Goal: Task Accomplishment & Management: Complete application form

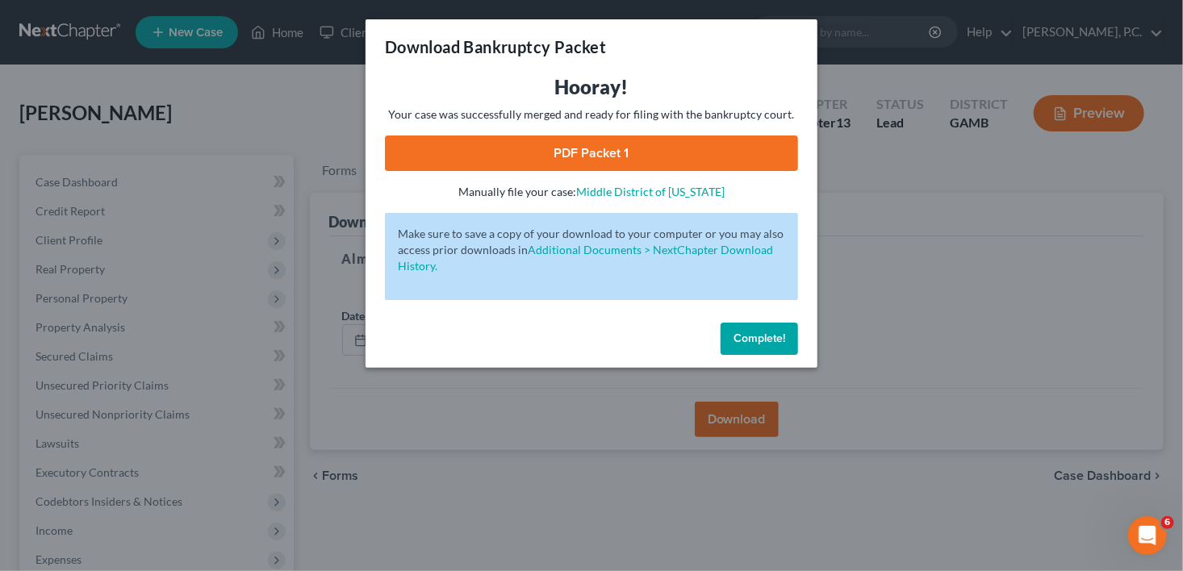
click at [773, 346] on button "Complete!" at bounding box center [759, 339] width 77 height 32
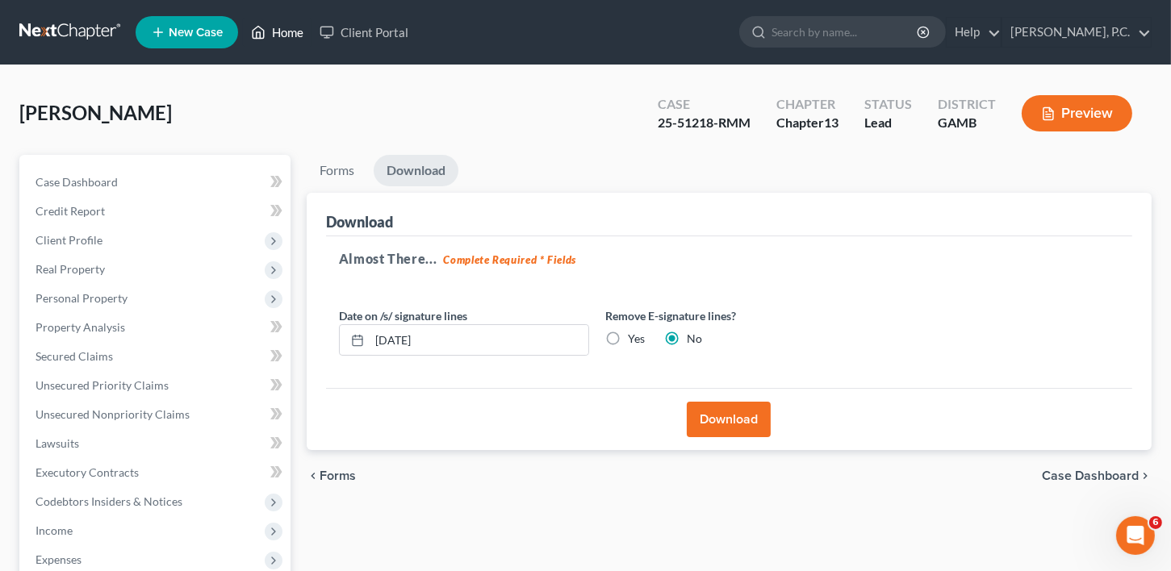
click at [286, 31] on link "Home" at bounding box center [277, 32] width 69 height 29
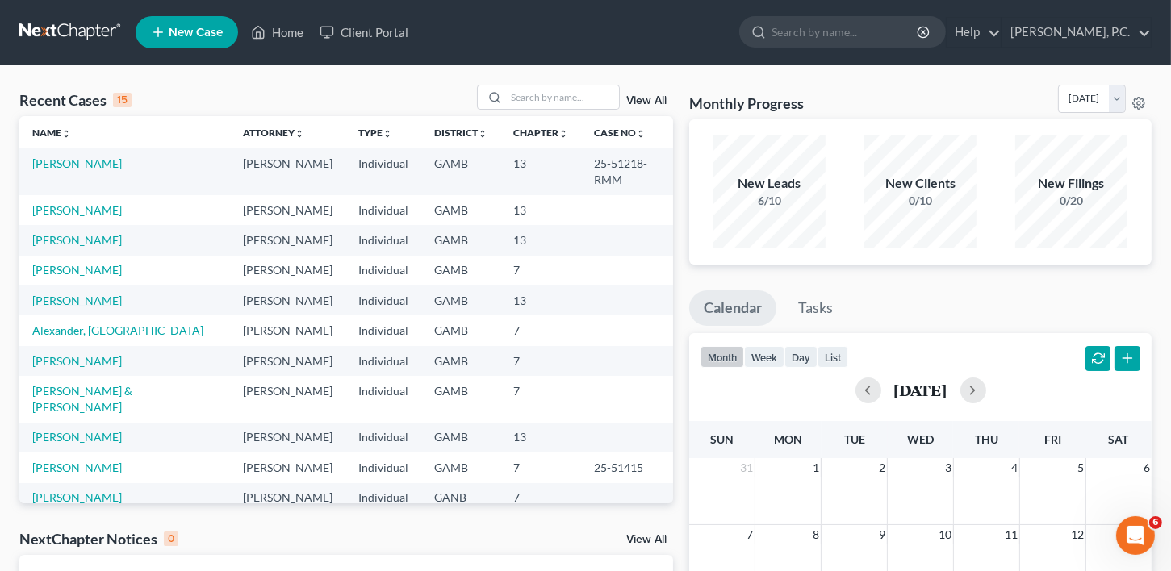
click at [49, 294] on link "[PERSON_NAME]" at bounding box center [77, 301] width 90 height 14
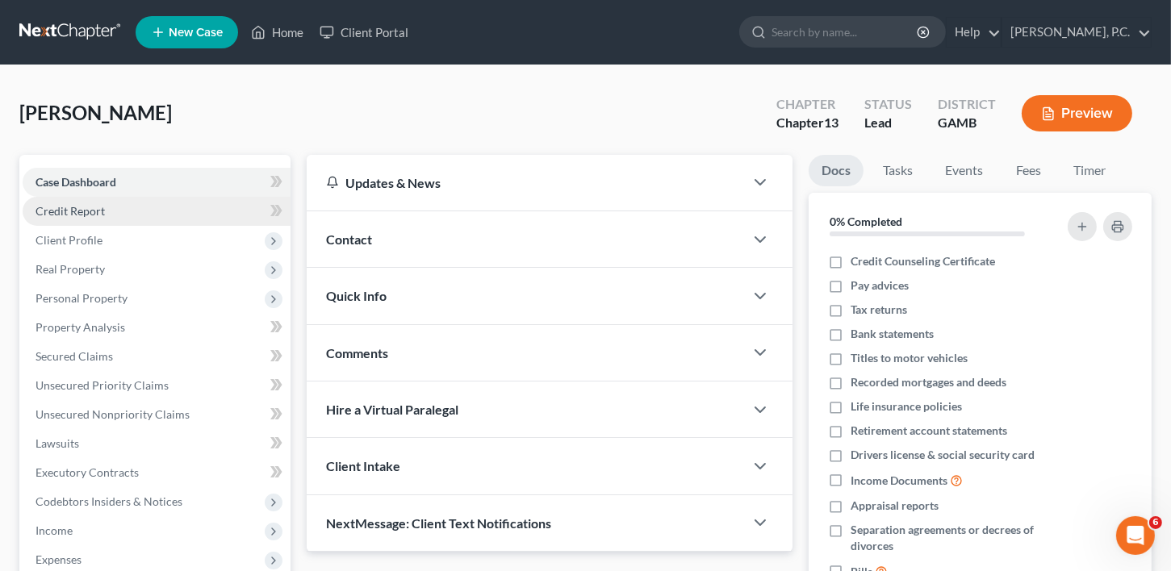
click at [88, 211] on span "Credit Report" at bounding box center [70, 211] width 69 height 14
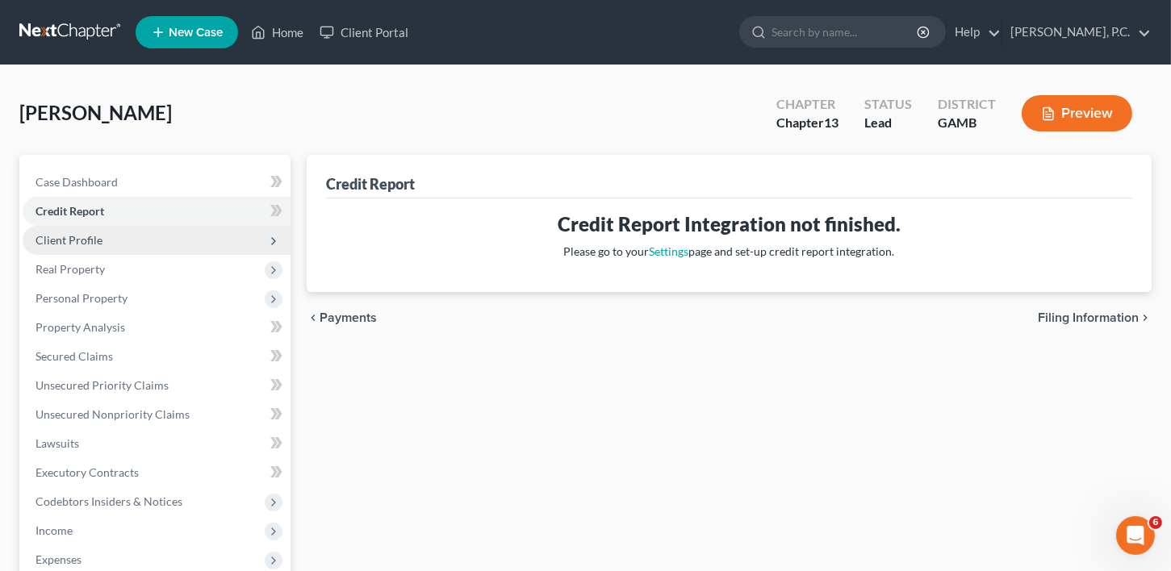
click at [87, 239] on span "Client Profile" at bounding box center [69, 240] width 67 height 14
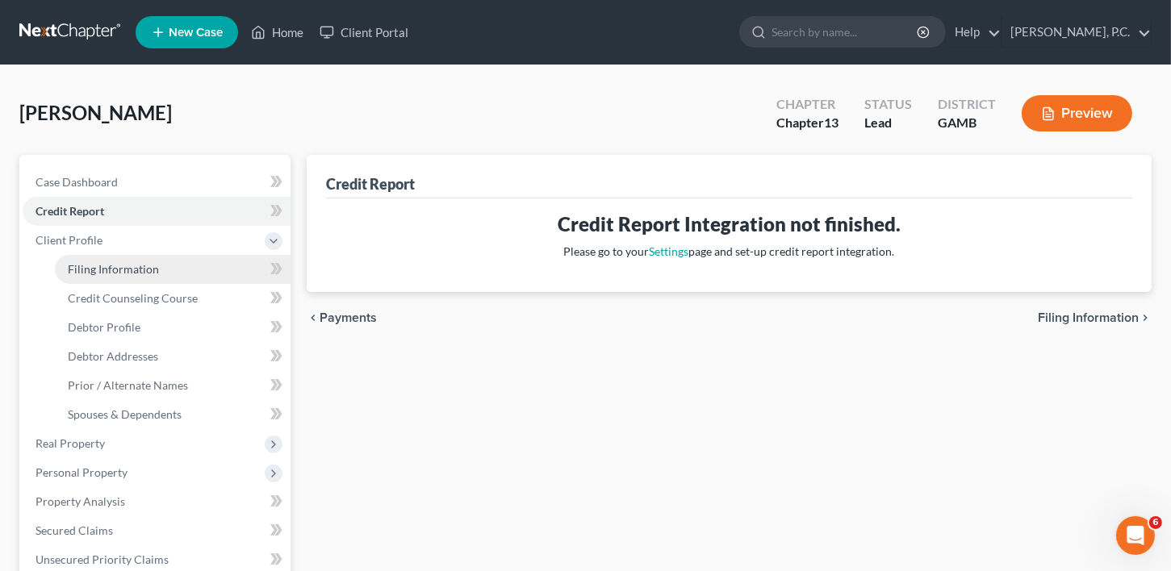
click at [76, 271] on span "Filing Information" at bounding box center [113, 269] width 91 height 14
select select "1"
select select "0"
select select "3"
select select "18"
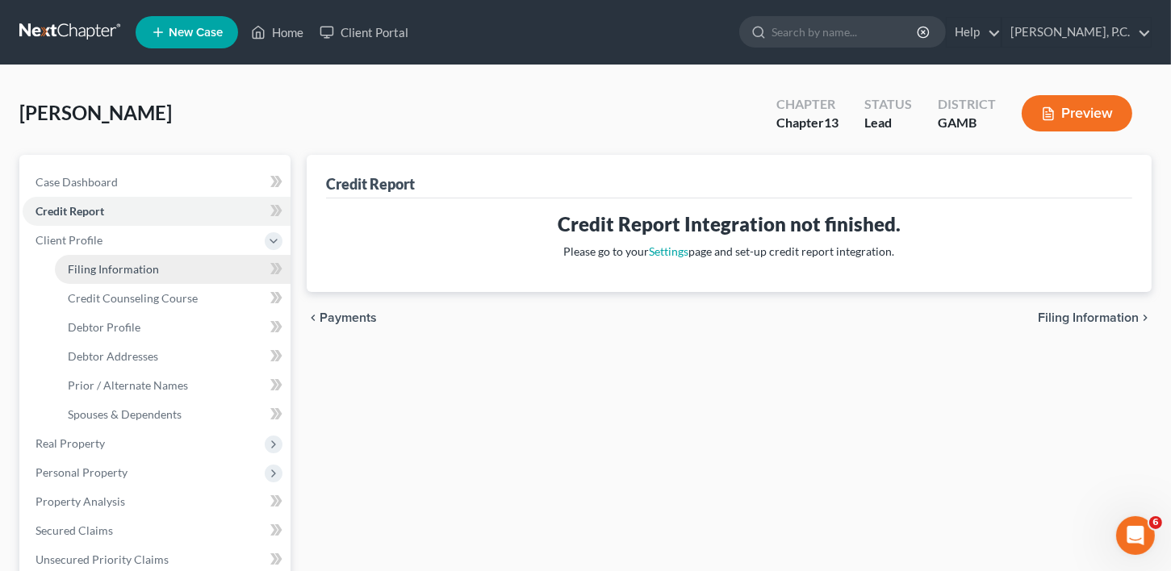
select select "0"
select select "10"
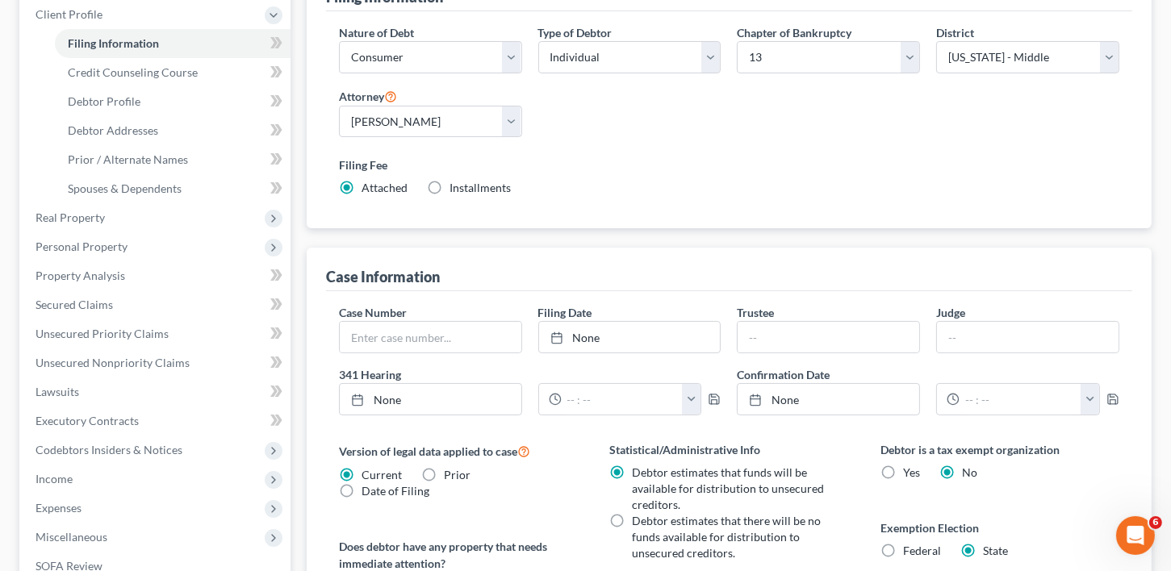
scroll to position [233, 0]
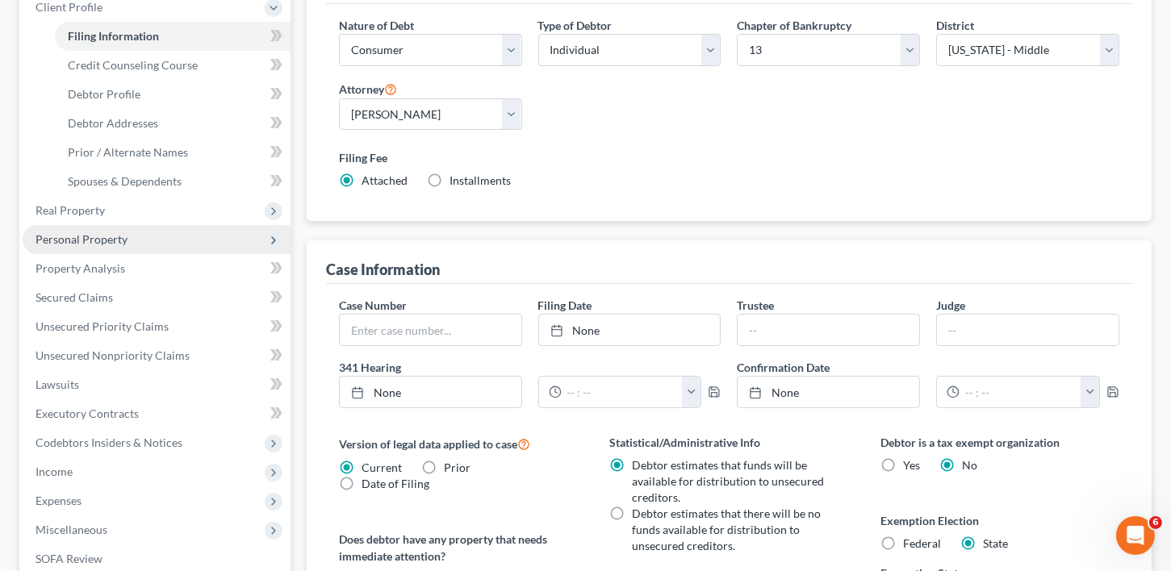
click at [77, 240] on span "Personal Property" at bounding box center [82, 239] width 92 height 14
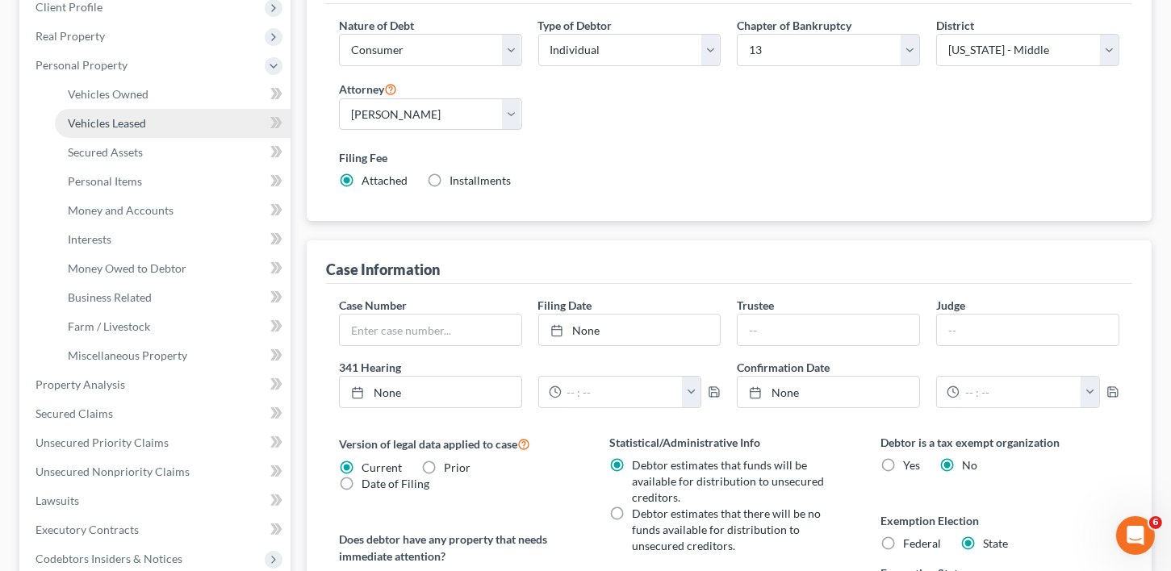
click at [114, 116] on span "Vehicles Leased" at bounding box center [107, 123] width 78 height 14
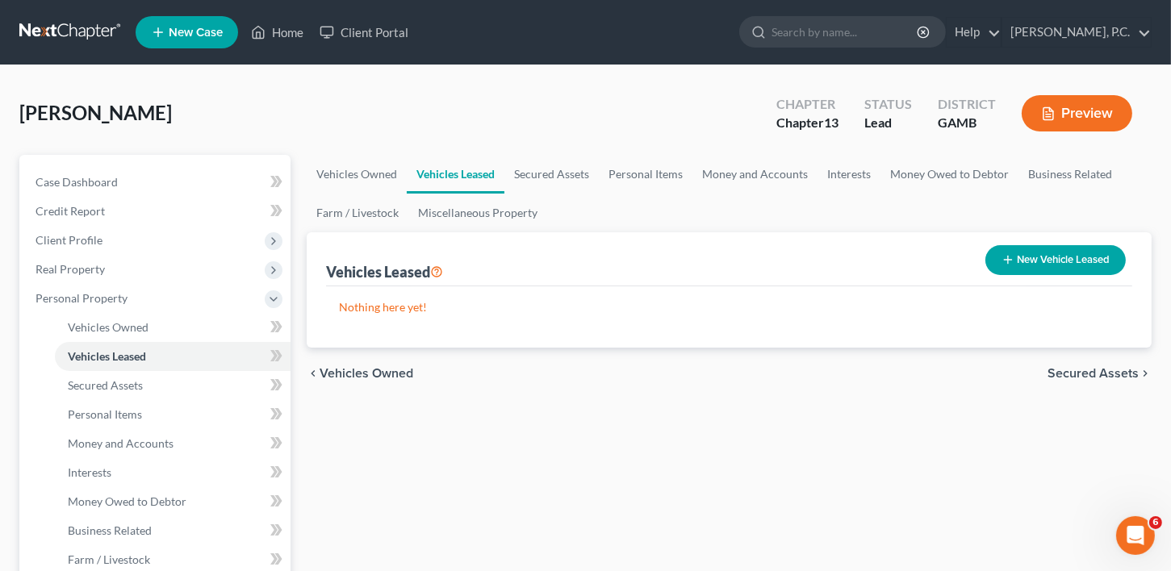
click at [361, 367] on span "Vehicles Owned" at bounding box center [367, 373] width 94 height 13
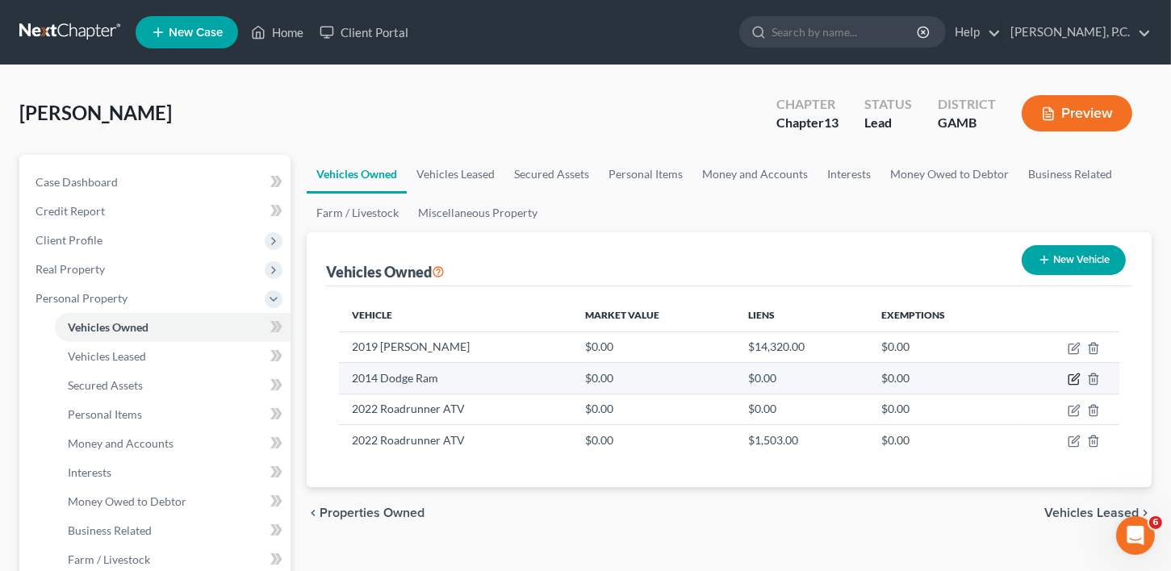
click at [1069, 374] on icon "button" at bounding box center [1074, 379] width 13 height 13
select select "0"
select select "12"
select select "0"
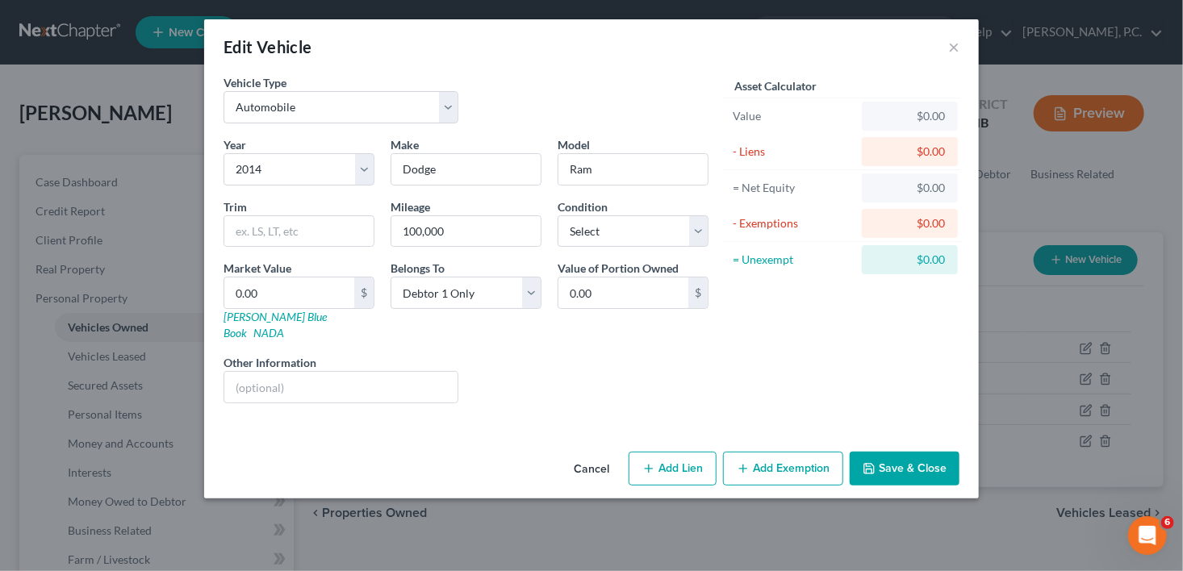
drag, startPoint x: 659, startPoint y: 450, endPoint x: 1181, endPoint y: 274, distance: 551.8
click at [660, 452] on button "Add Lien" at bounding box center [673, 469] width 88 height 34
select select "0"
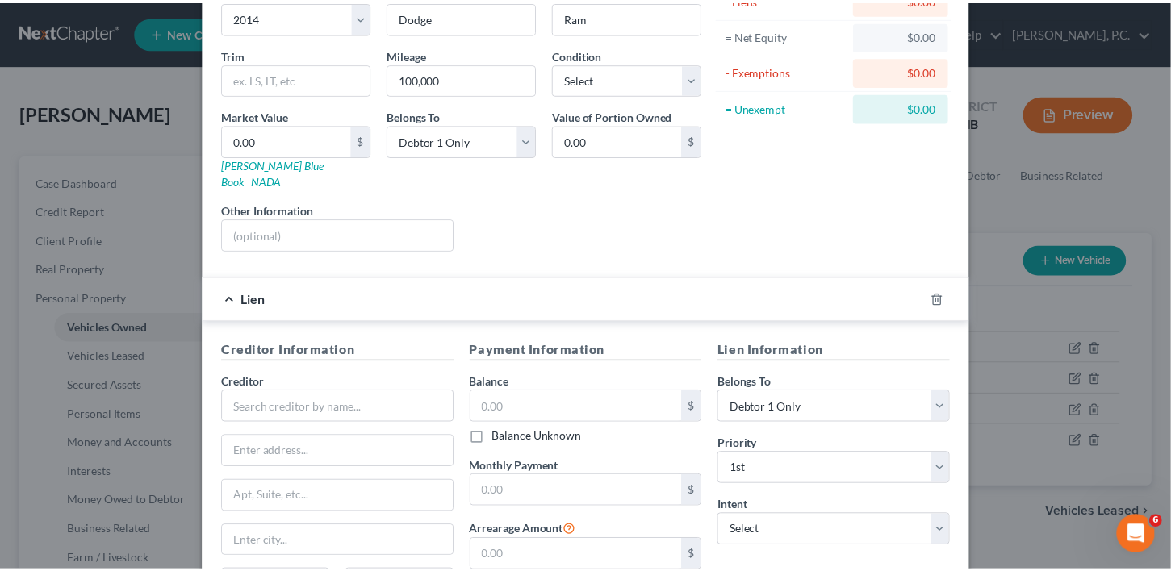
scroll to position [307, 0]
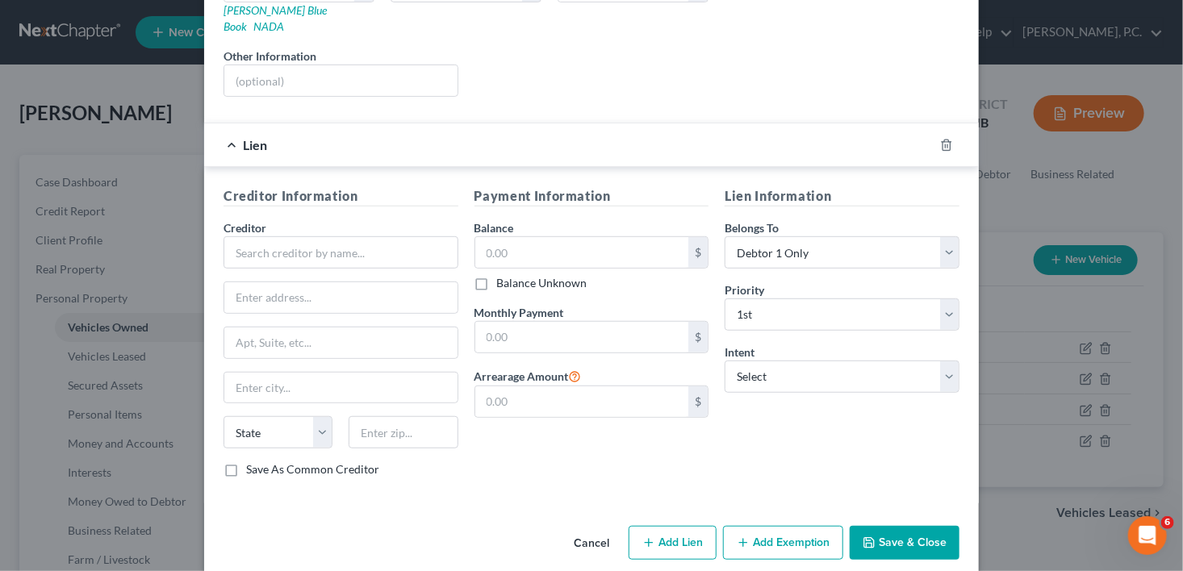
click at [312, 251] on div "Creditor * State [US_STATE] AK AR AZ CA CO [GEOGRAPHIC_DATA] DE DC [GEOGRAPHIC_…" at bounding box center [341, 341] width 235 height 242
click at [298, 236] on input "text" at bounding box center [341, 252] width 235 height 32
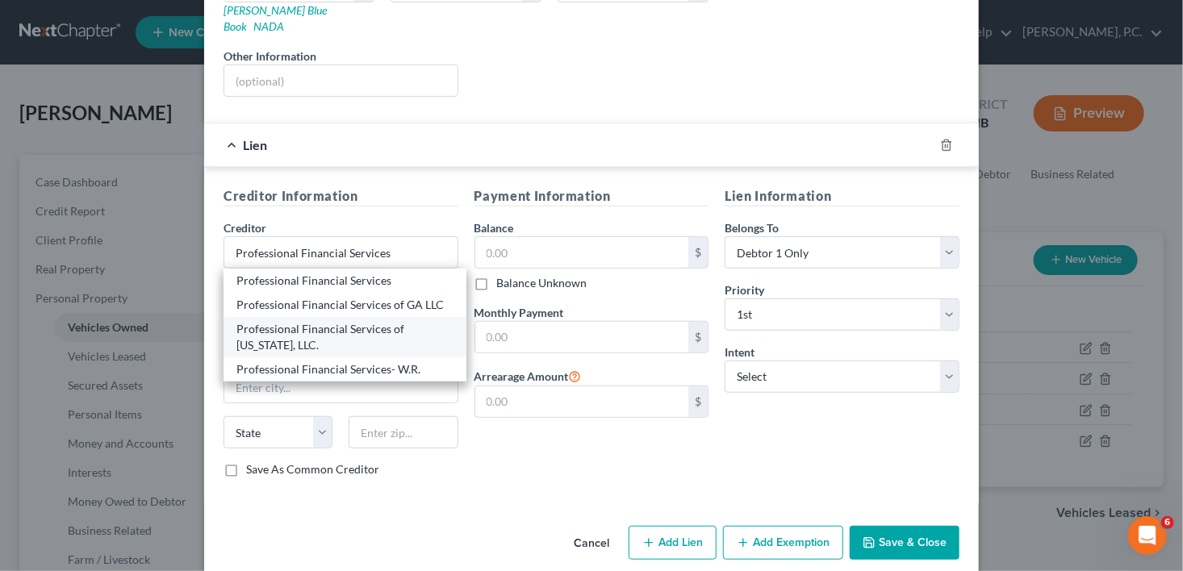
click at [310, 321] on div "Professional Financial Services of [US_STATE], LLC." at bounding box center [344, 337] width 217 height 32
type input "Professional Financial Services of [US_STATE], LLC."
type input "[STREET_ADDRESS][PERSON_NAME]"
type input "[PERSON_NAME] [PERSON_NAME]"
select select "10"
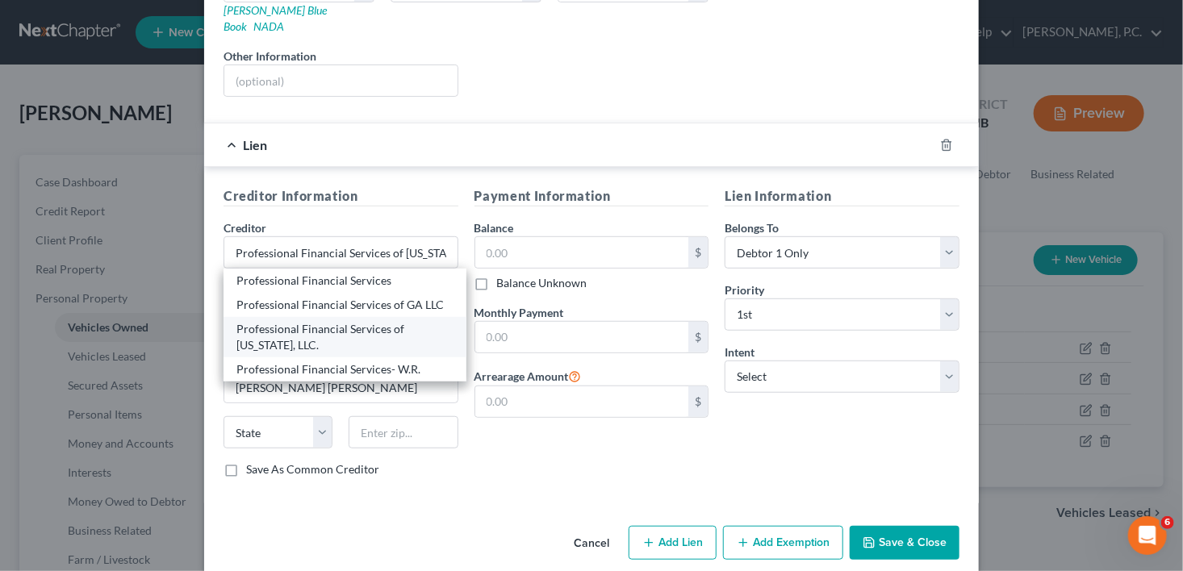
type input "31088"
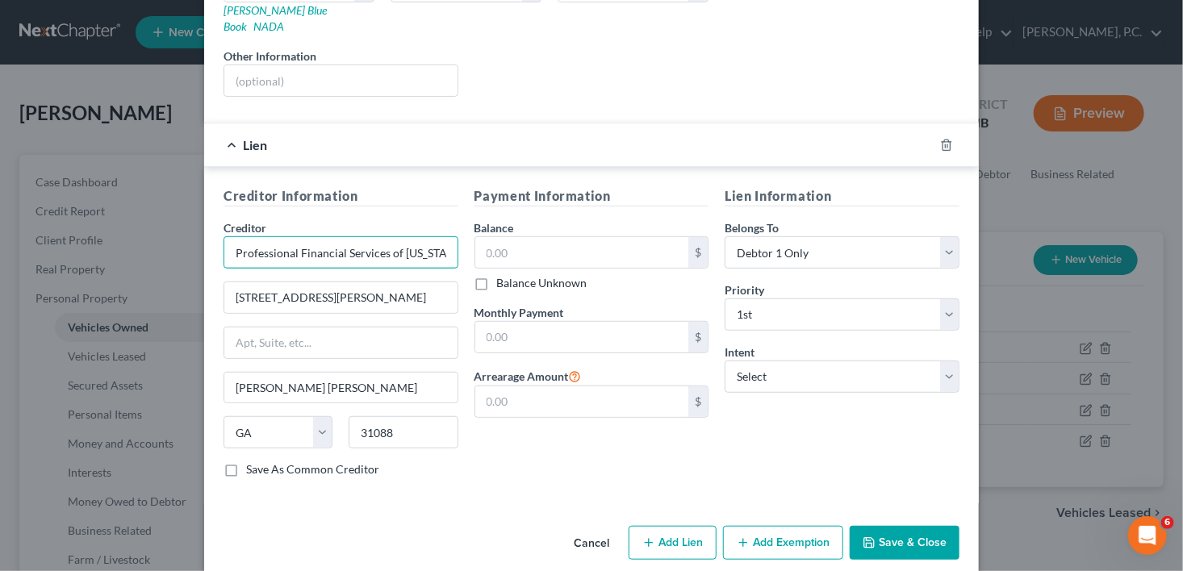
click at [438, 236] on input "Professional Financial Services of [US_STATE], LLC." at bounding box center [341, 252] width 235 height 32
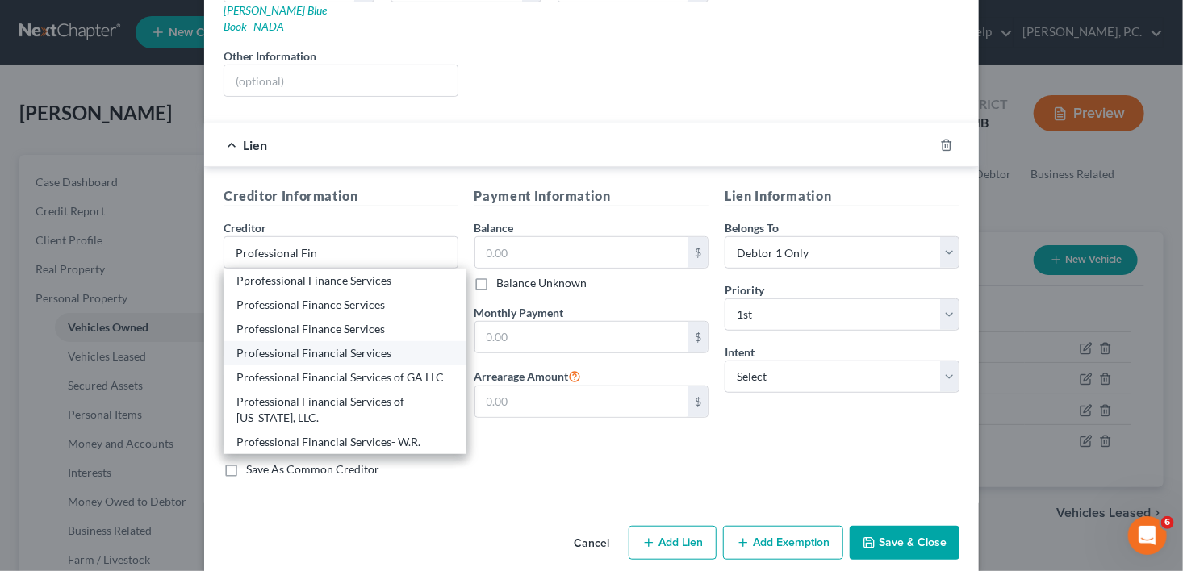
click at [315, 345] on div "Professional Financial Services" at bounding box center [344, 353] width 217 height 16
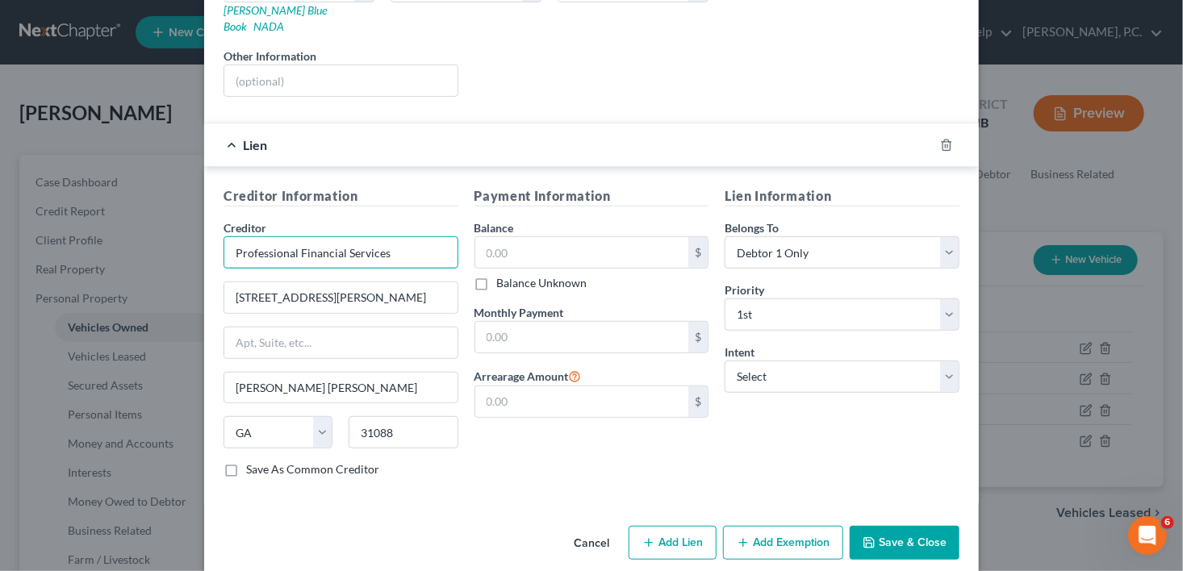
drag, startPoint x: 399, startPoint y: 229, endPoint x: 335, endPoint y: 234, distance: 64.7
click at [335, 236] on input "Professional Financial Services" at bounding box center [341, 252] width 235 height 32
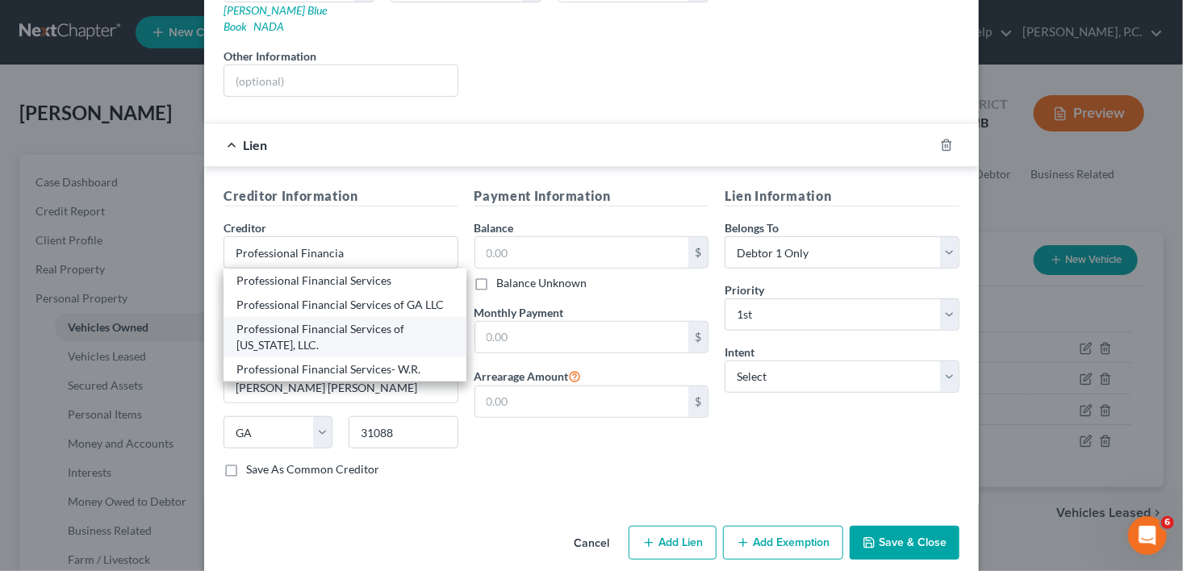
click at [362, 321] on div "Professional Financial Services of [US_STATE], LLC." at bounding box center [344, 337] width 217 height 32
type input "Professional Financial Services of [US_STATE], LLC."
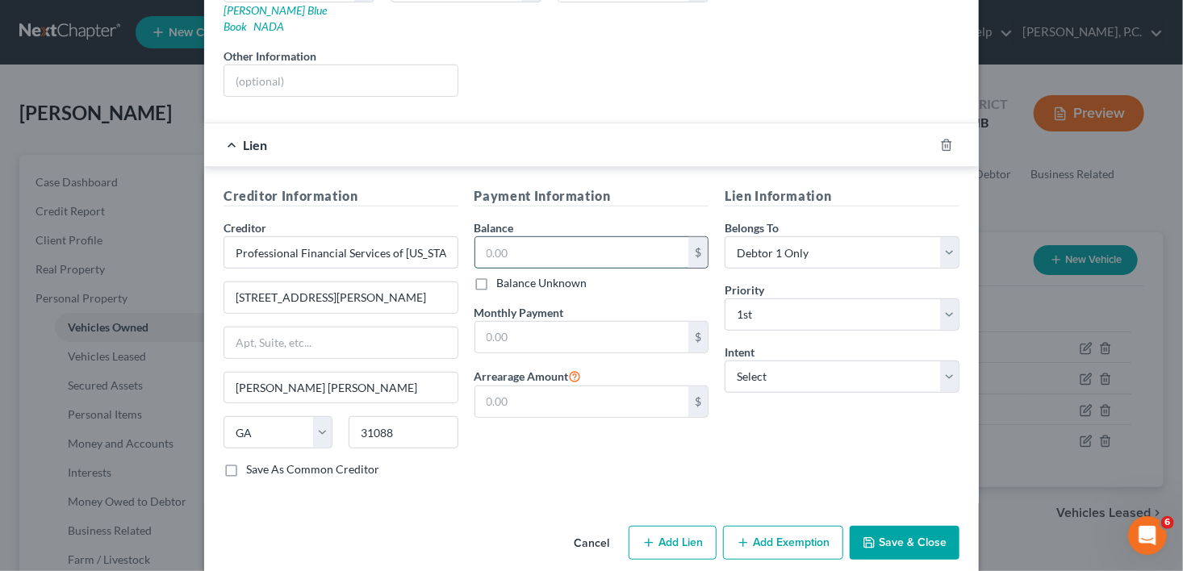
click at [508, 238] on input "text" at bounding box center [582, 252] width 214 height 31
type input "14,000.00"
click at [786, 361] on select "Select Surrender Redeem Reaffirm Avoid Other" at bounding box center [842, 377] width 235 height 32
select select "2"
click at [725, 361] on select "Select Surrender Redeem Reaffirm Avoid Other" at bounding box center [842, 377] width 235 height 32
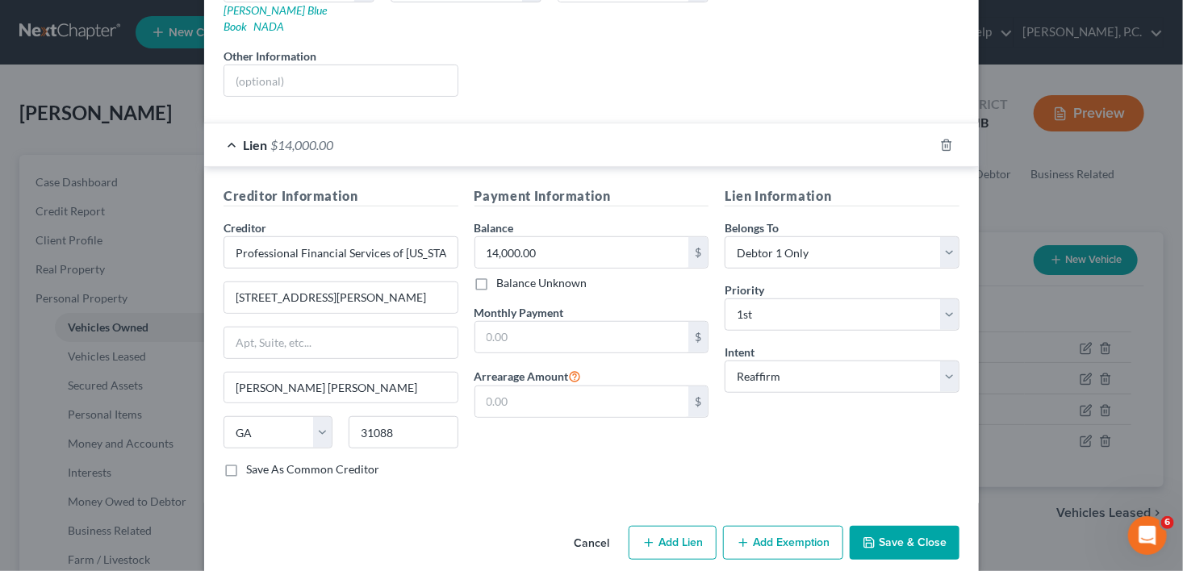
click at [890, 526] on button "Save & Close" at bounding box center [905, 543] width 110 height 34
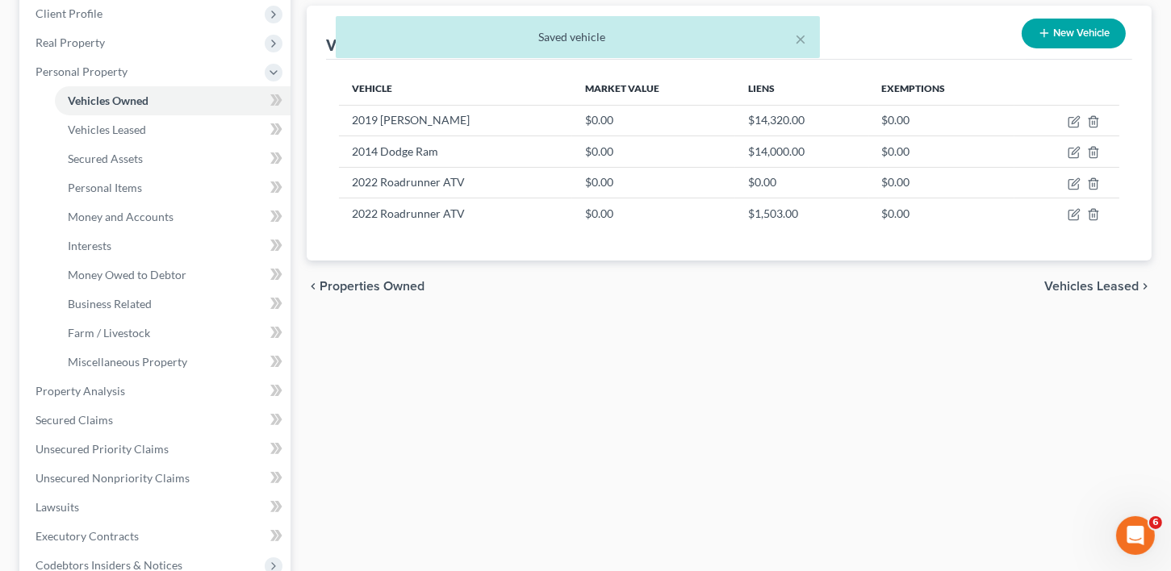
scroll to position [389, 0]
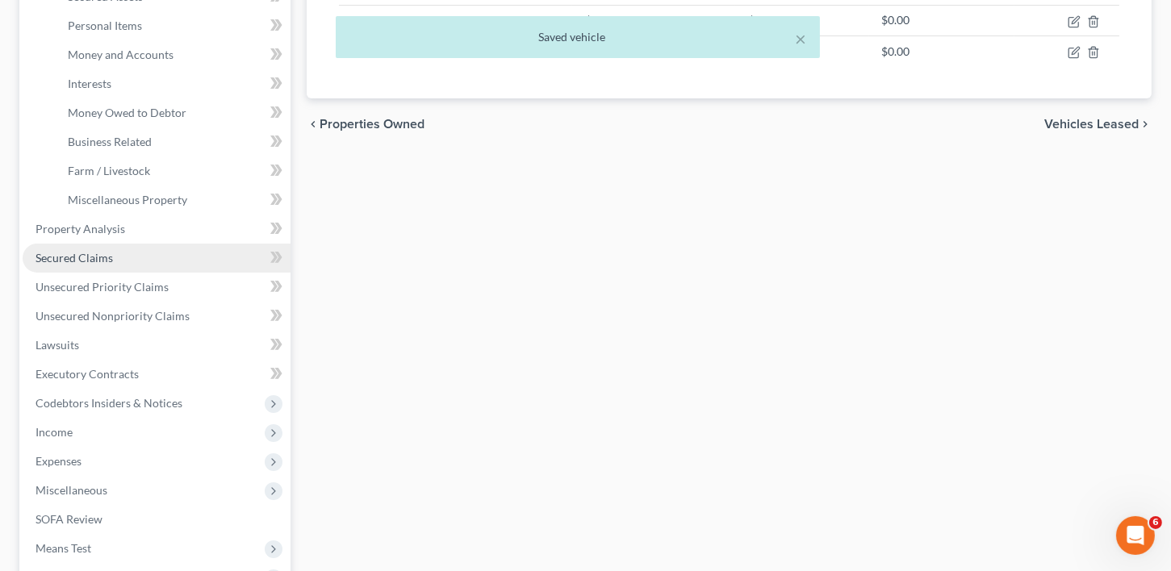
click at [110, 253] on span "Secured Claims" at bounding box center [74, 258] width 77 height 14
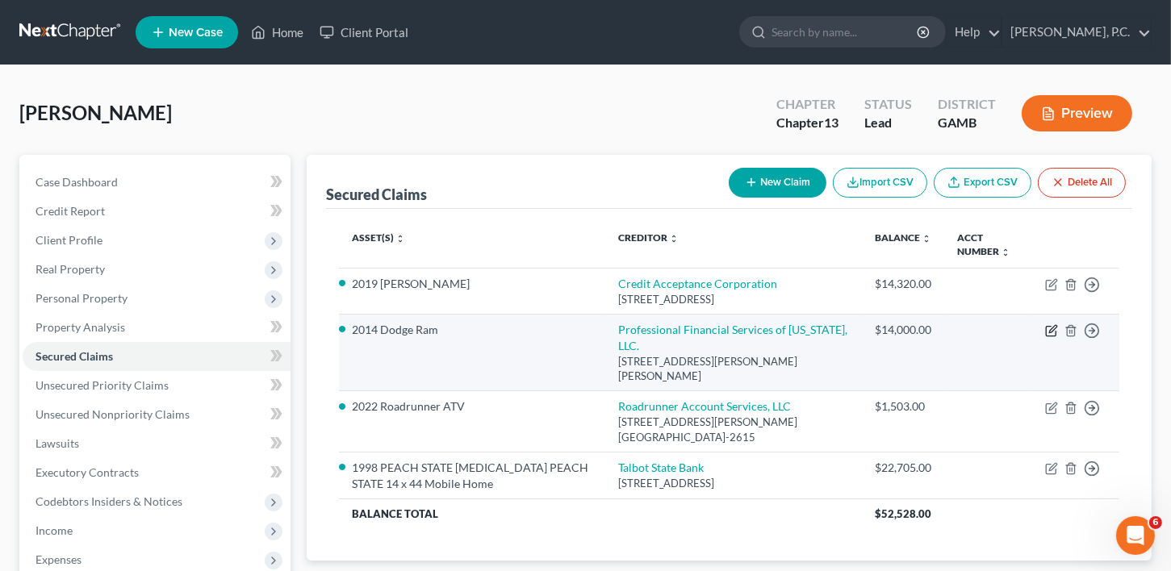
click at [1050, 326] on icon "button" at bounding box center [1051, 330] width 13 height 13
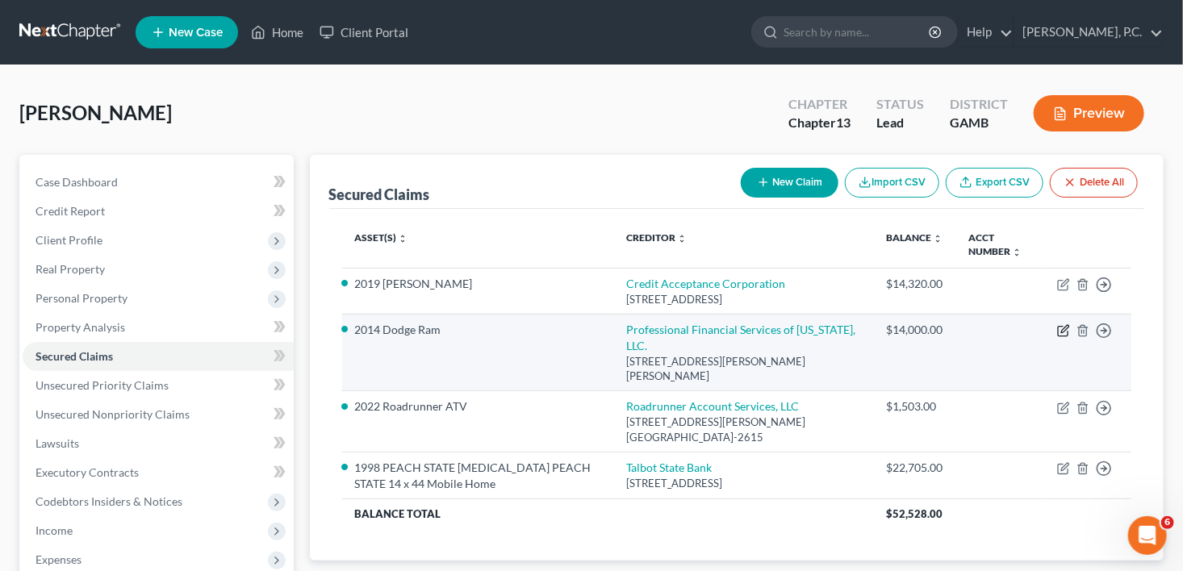
select select "10"
select select "5"
select select "2"
select select "0"
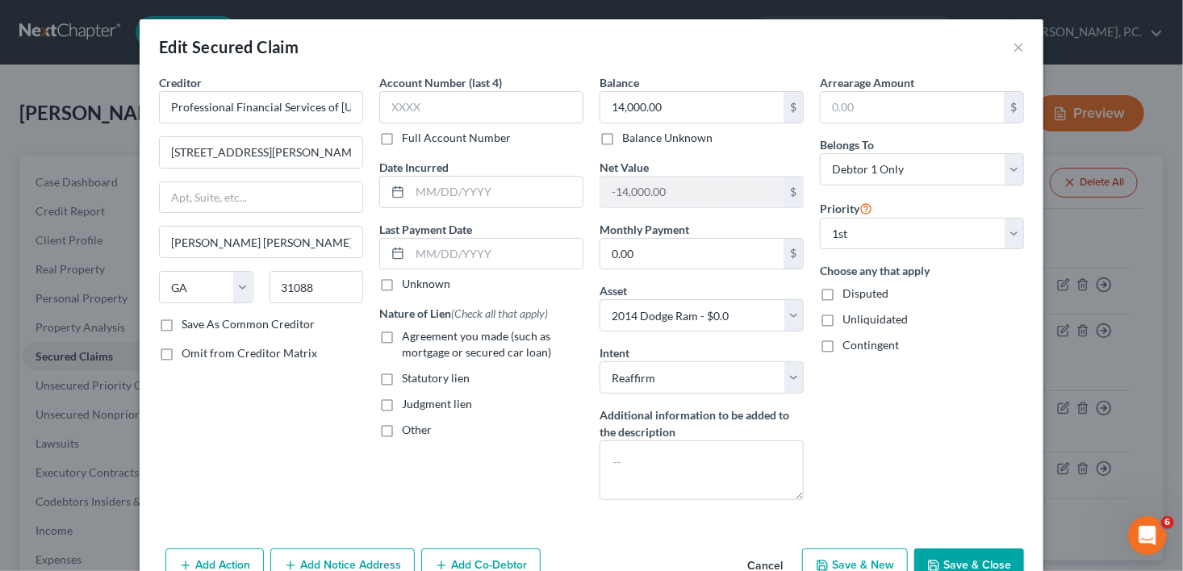
click at [402, 330] on label "Agreement you made (such as mortgage or secured car loan)" at bounding box center [493, 344] width 182 height 32
click at [408, 330] on input "Agreement you made (such as mortgage or secured car loan)" at bounding box center [413, 333] width 10 height 10
checkbox input "true"
click at [428, 189] on input "text" at bounding box center [496, 192] width 173 height 31
type input "[DATE]"
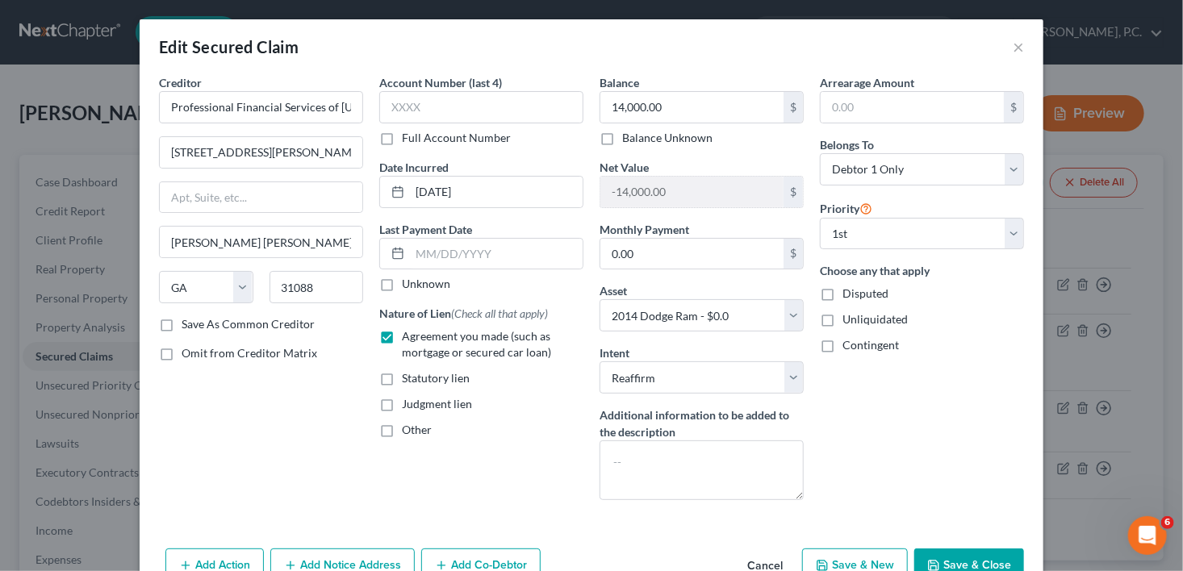
click at [932, 555] on button "Save & Close" at bounding box center [969, 566] width 110 height 34
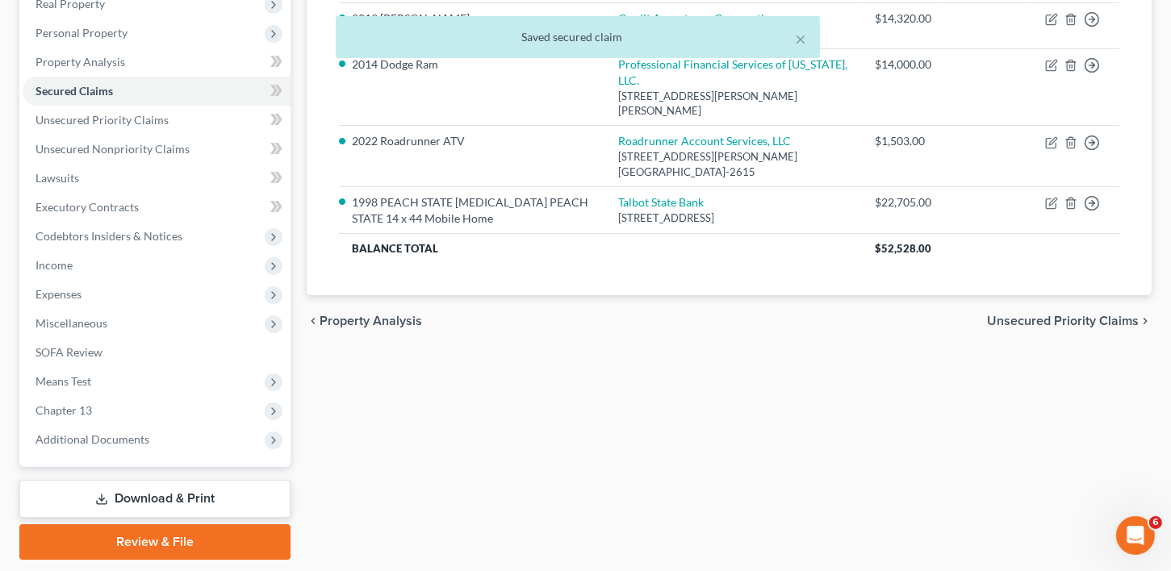
scroll to position [293, 0]
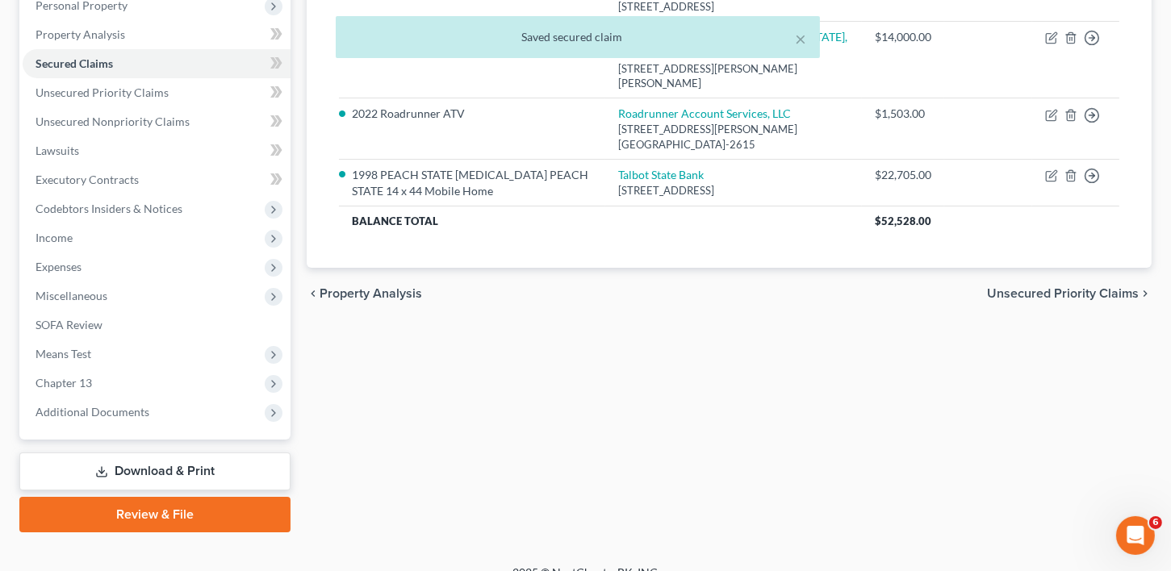
click at [1051, 287] on span "Unsecured Priority Claims" at bounding box center [1063, 293] width 152 height 13
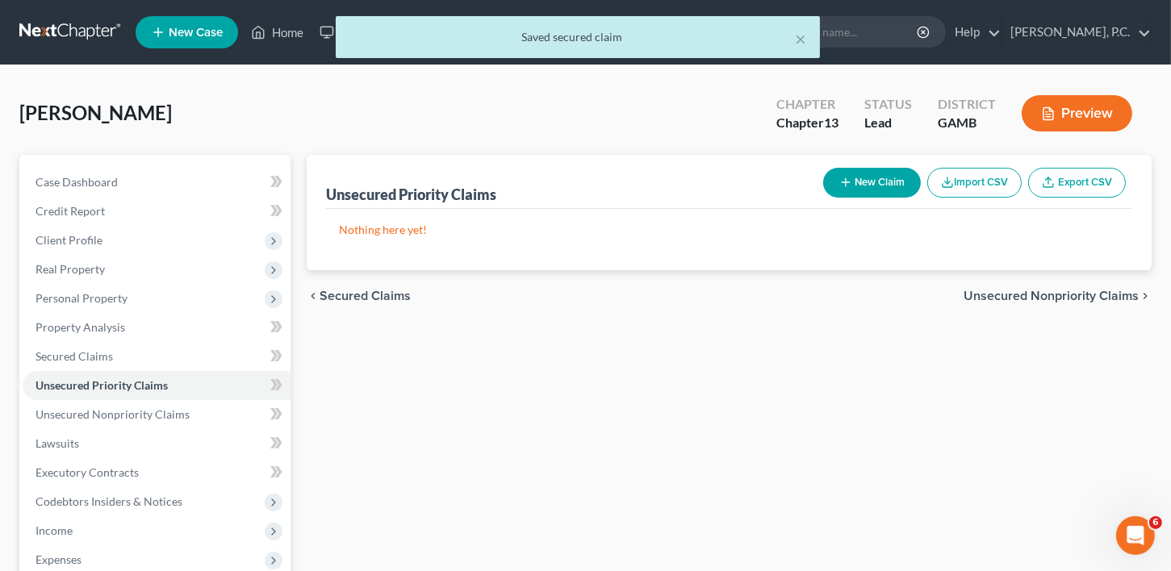
click at [1052, 294] on span "Unsecured Nonpriority Claims" at bounding box center [1051, 296] width 175 height 13
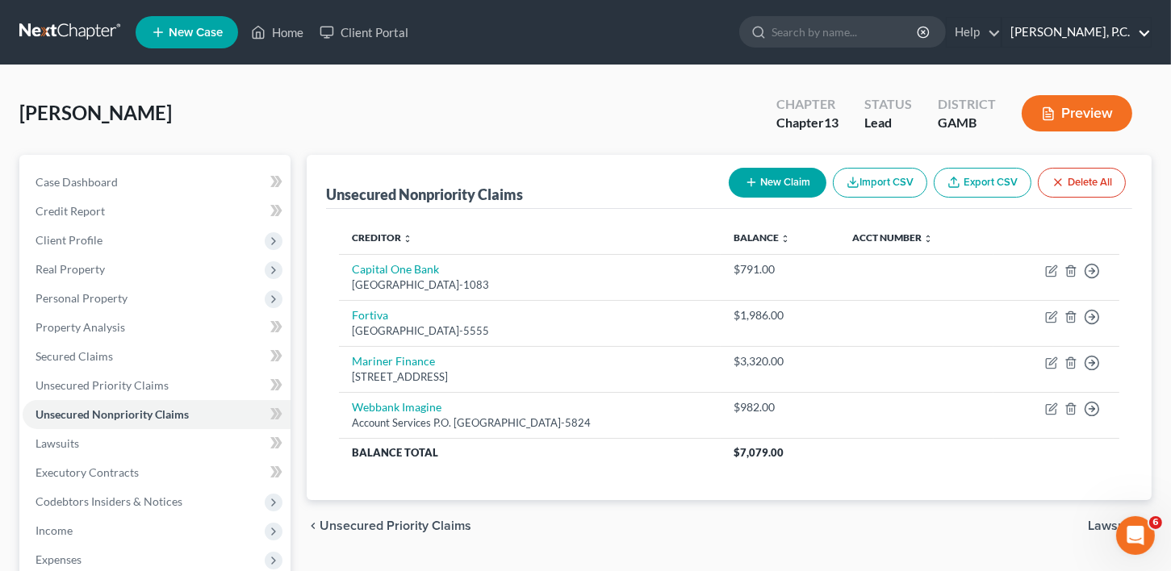
click at [1136, 25] on link "[PERSON_NAME], P.C." at bounding box center [1076, 32] width 148 height 29
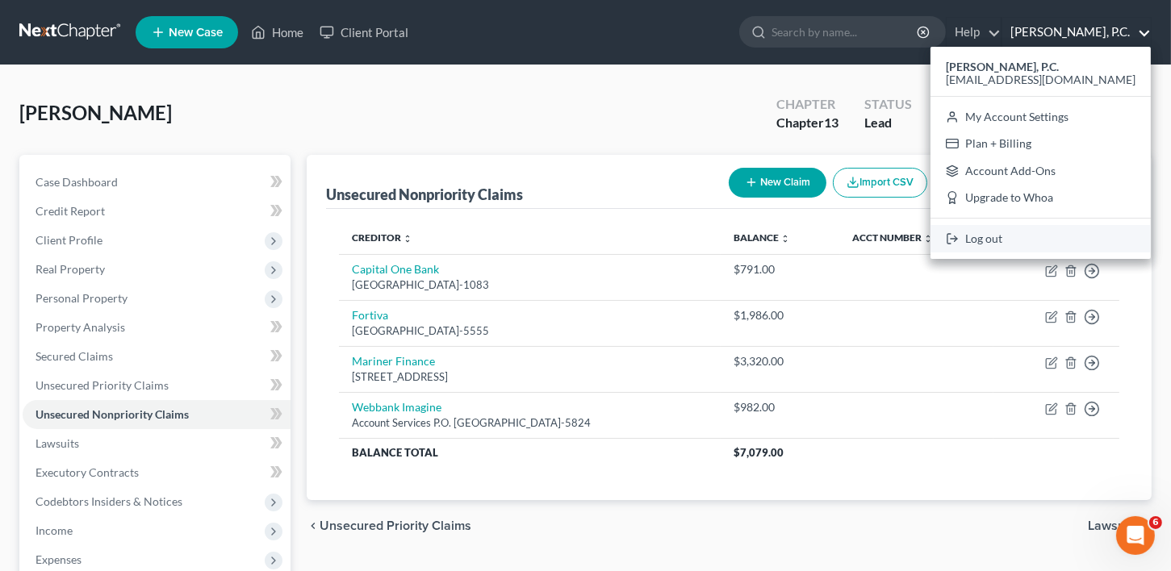
click at [1029, 244] on link "Log out" at bounding box center [1041, 238] width 220 height 27
